Goal: Task Accomplishment & Management: Manage account settings

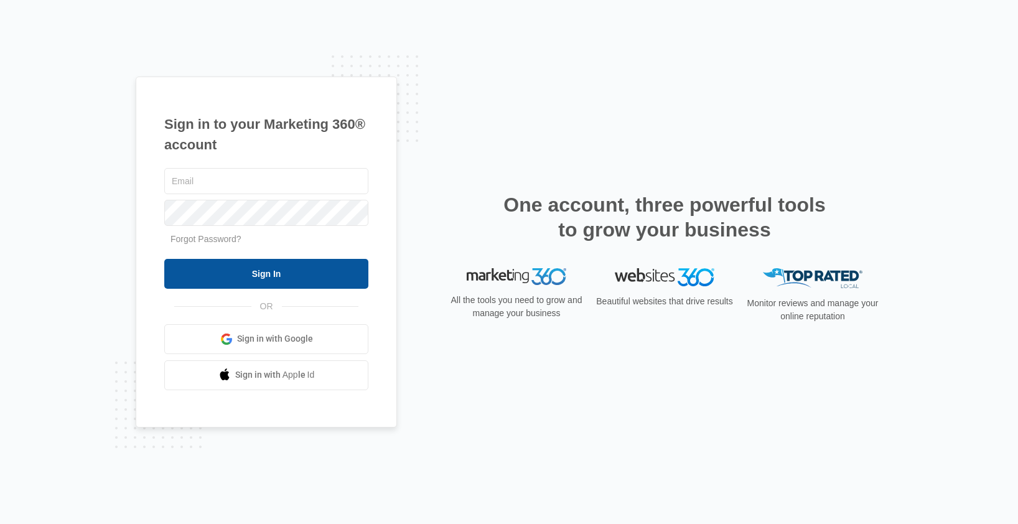
type input "nikki@phsvcs.com"
click at [259, 283] on input "Sign In" at bounding box center [266, 274] width 204 height 30
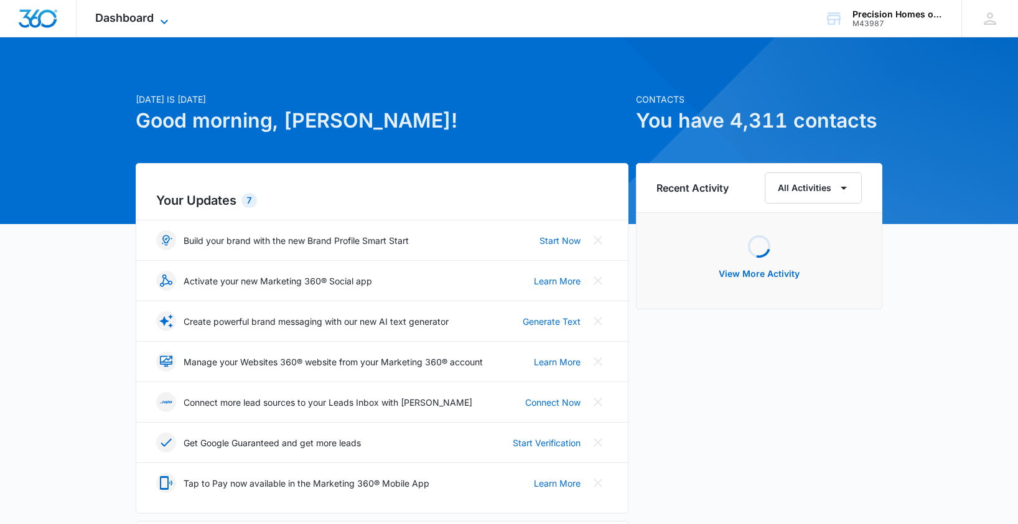
click at [141, 16] on span "Dashboard" at bounding box center [124, 17] width 58 height 13
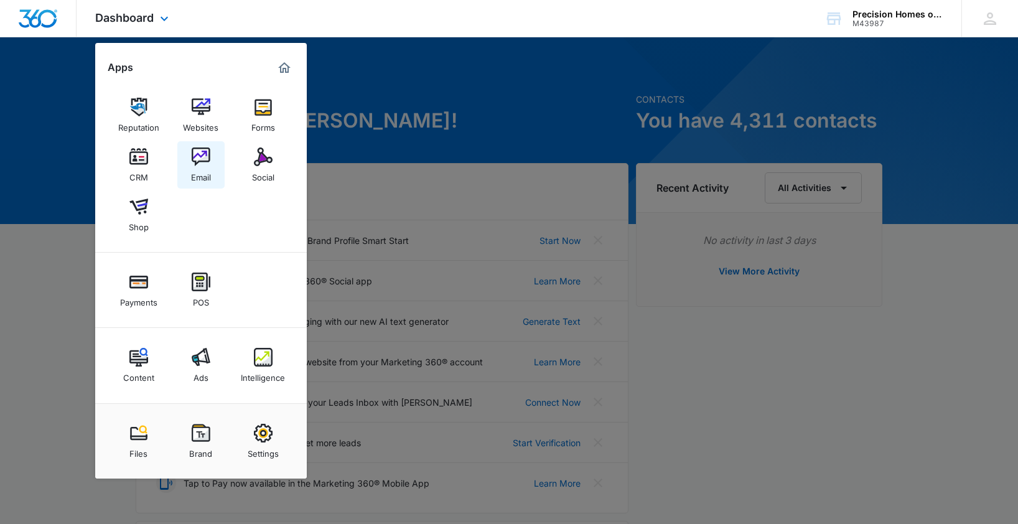
click at [197, 160] on img at bounding box center [201, 156] width 19 height 19
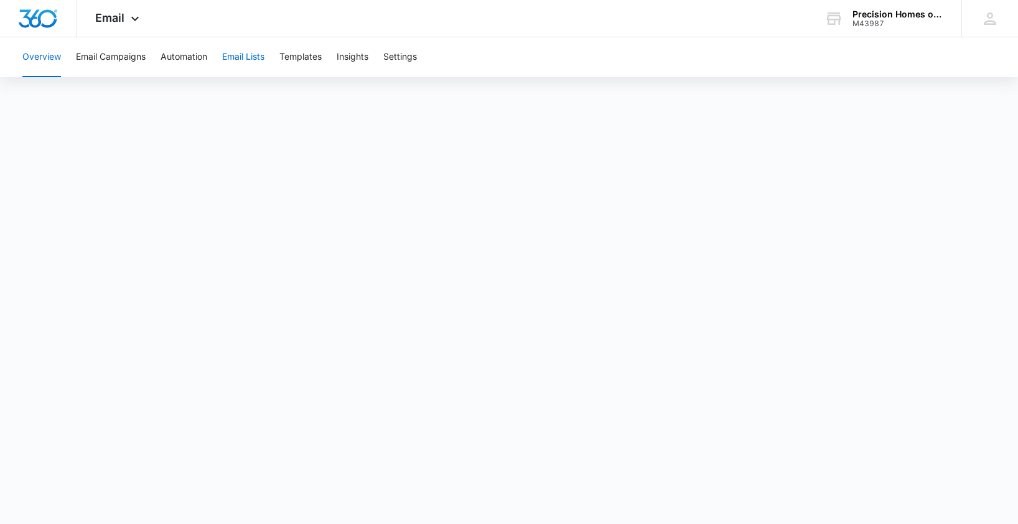
click at [246, 60] on button "Email Lists" at bounding box center [243, 57] width 42 height 40
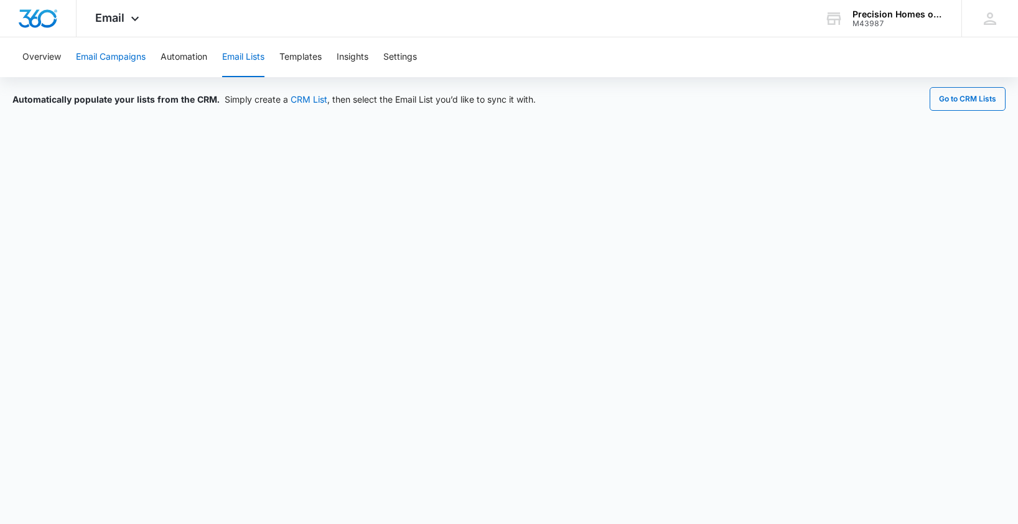
click at [104, 46] on button "Email Campaigns" at bounding box center [111, 57] width 70 height 40
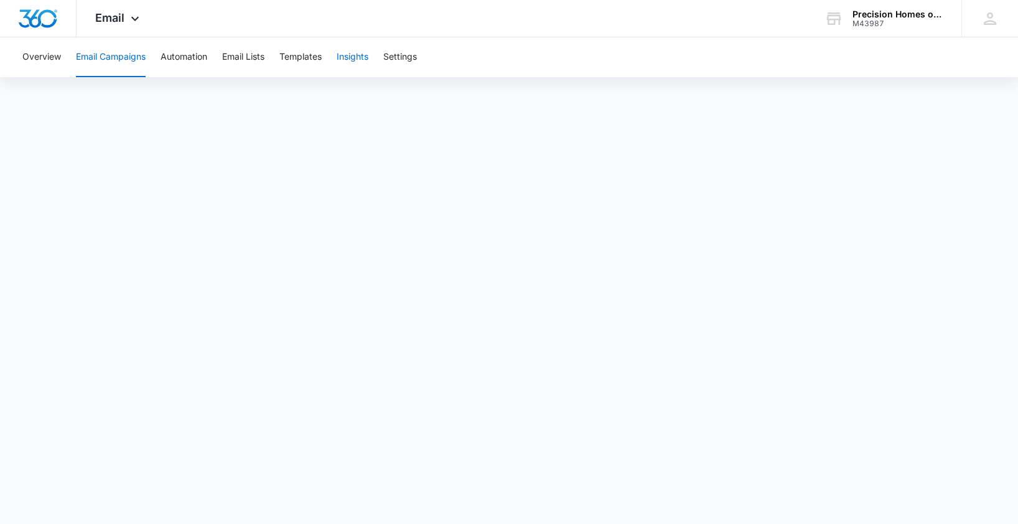
click at [350, 58] on button "Insights" at bounding box center [353, 57] width 32 height 40
click at [118, 16] on span "Email" at bounding box center [109, 17] width 29 height 13
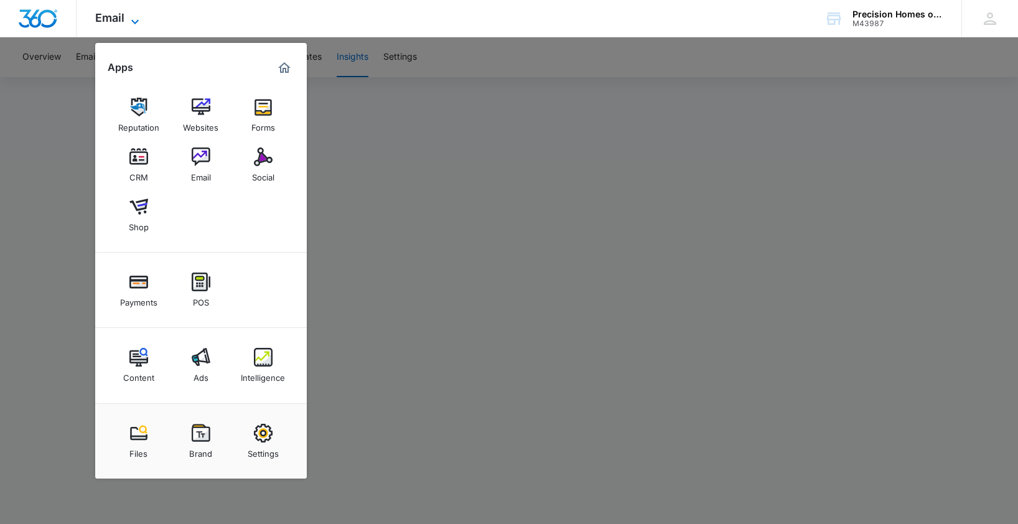
click at [118, 15] on span "Email" at bounding box center [109, 17] width 29 height 13
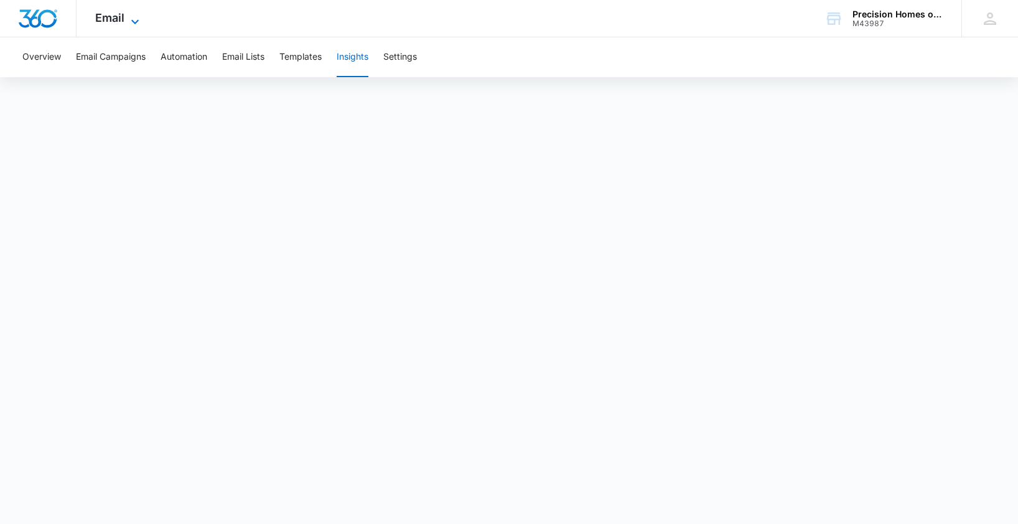
click at [118, 15] on span "Email" at bounding box center [109, 17] width 29 height 13
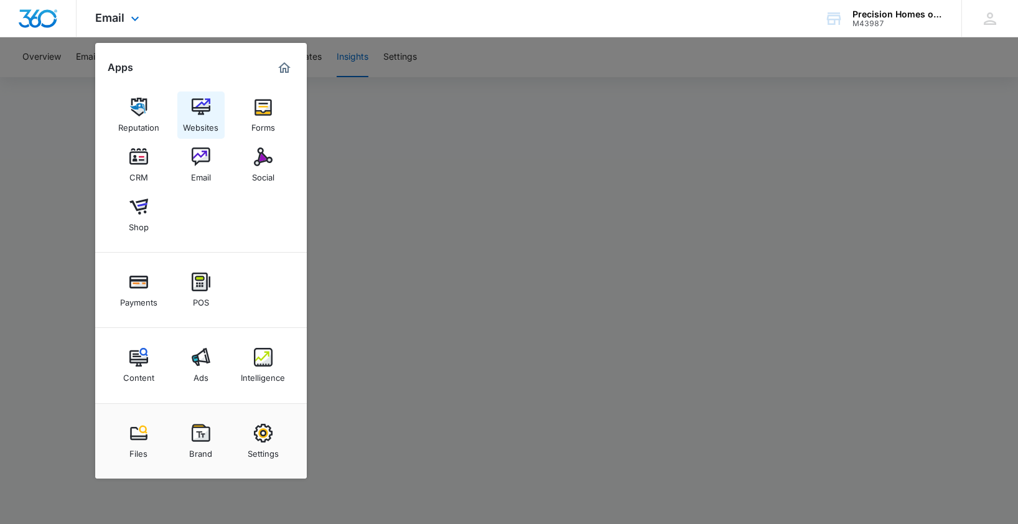
click at [210, 112] on img at bounding box center [201, 107] width 19 height 19
